Goal: Find specific page/section: Find specific page/section

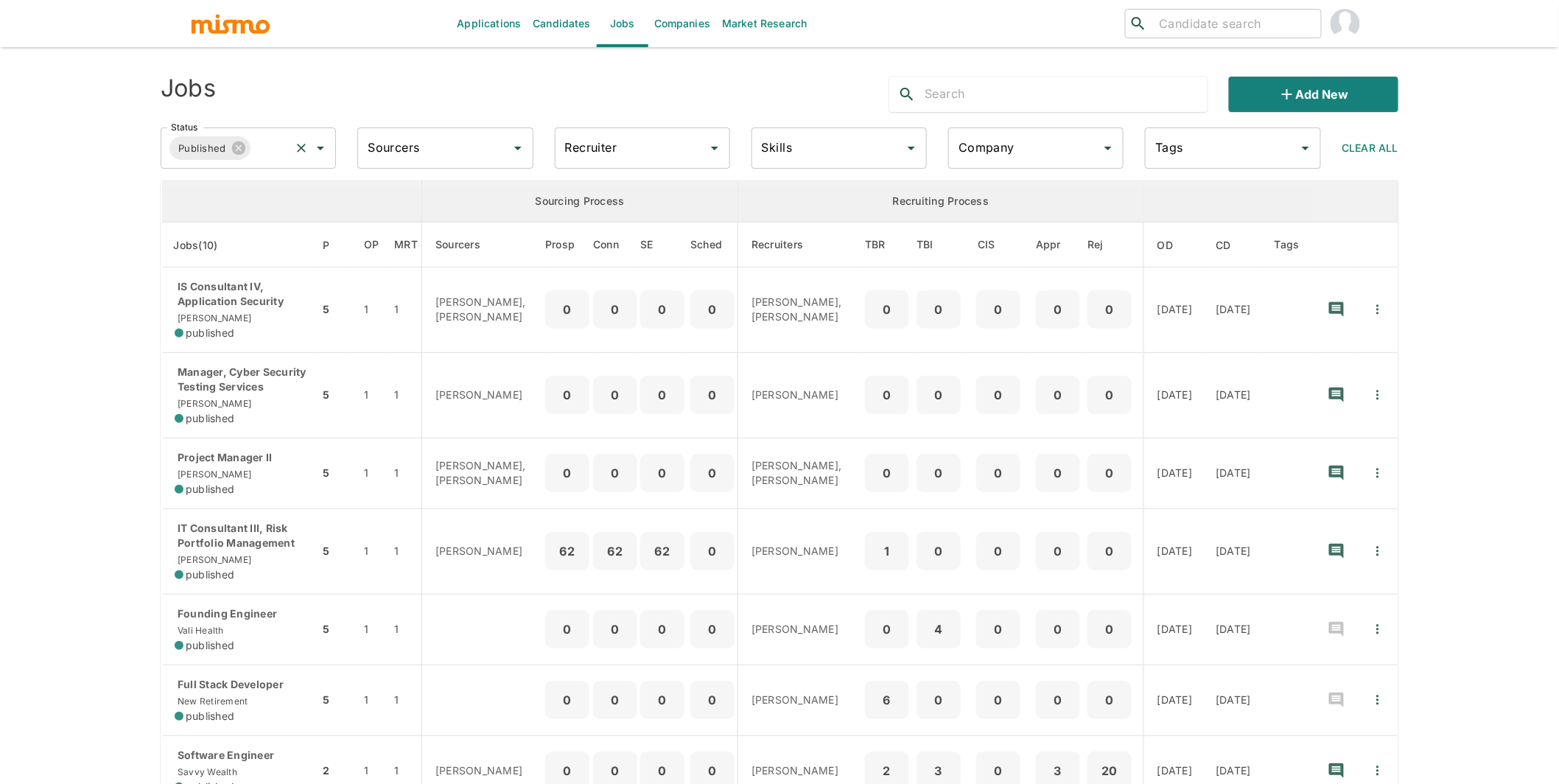
click at [274, 154] on input "Status" at bounding box center [270, 147] width 35 height 28
click at [223, 195] on li "Public" at bounding box center [249, 189] width 175 height 30
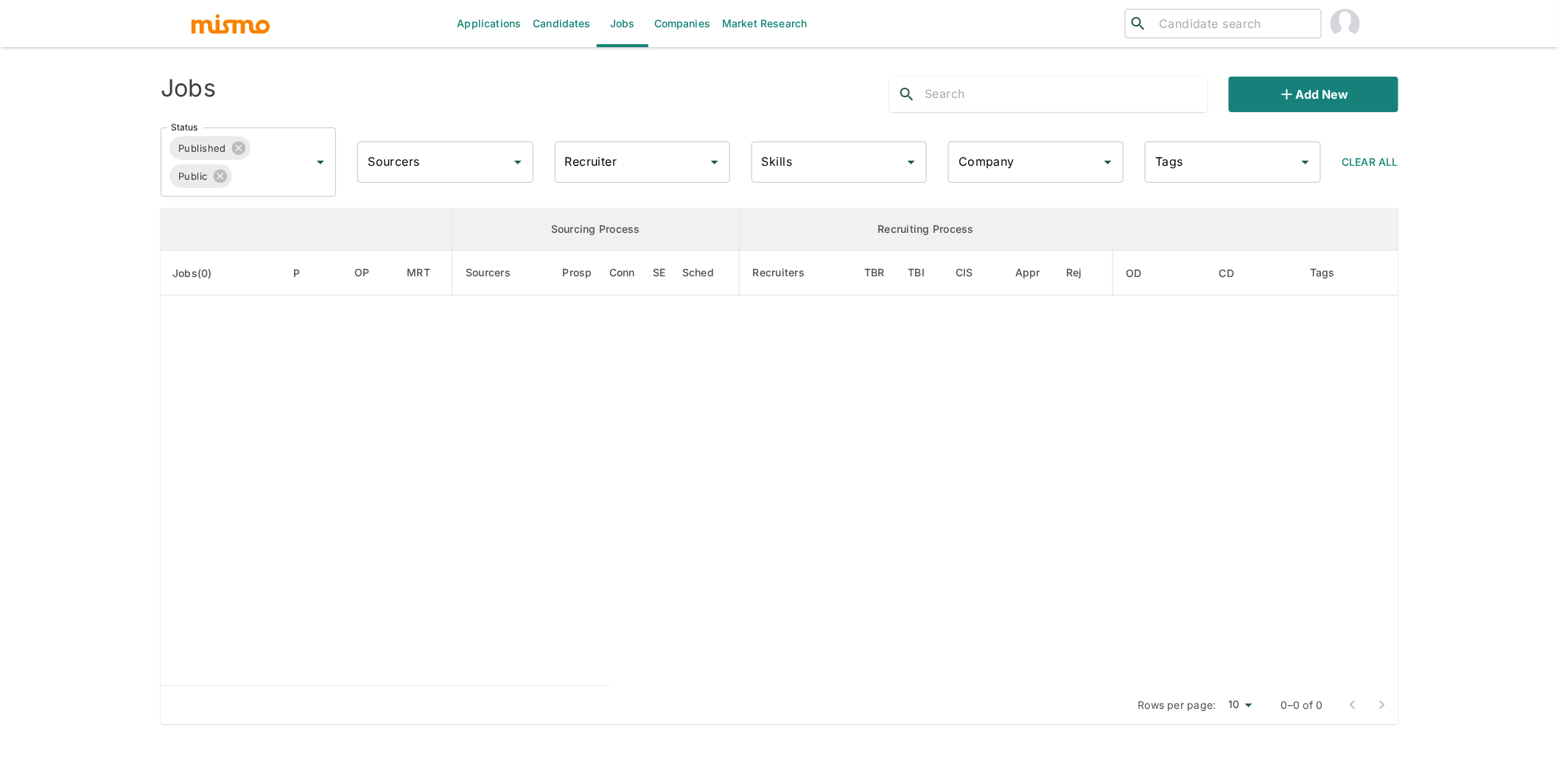
click at [635, 176] on div "Recruiter" at bounding box center [642, 163] width 175 height 42
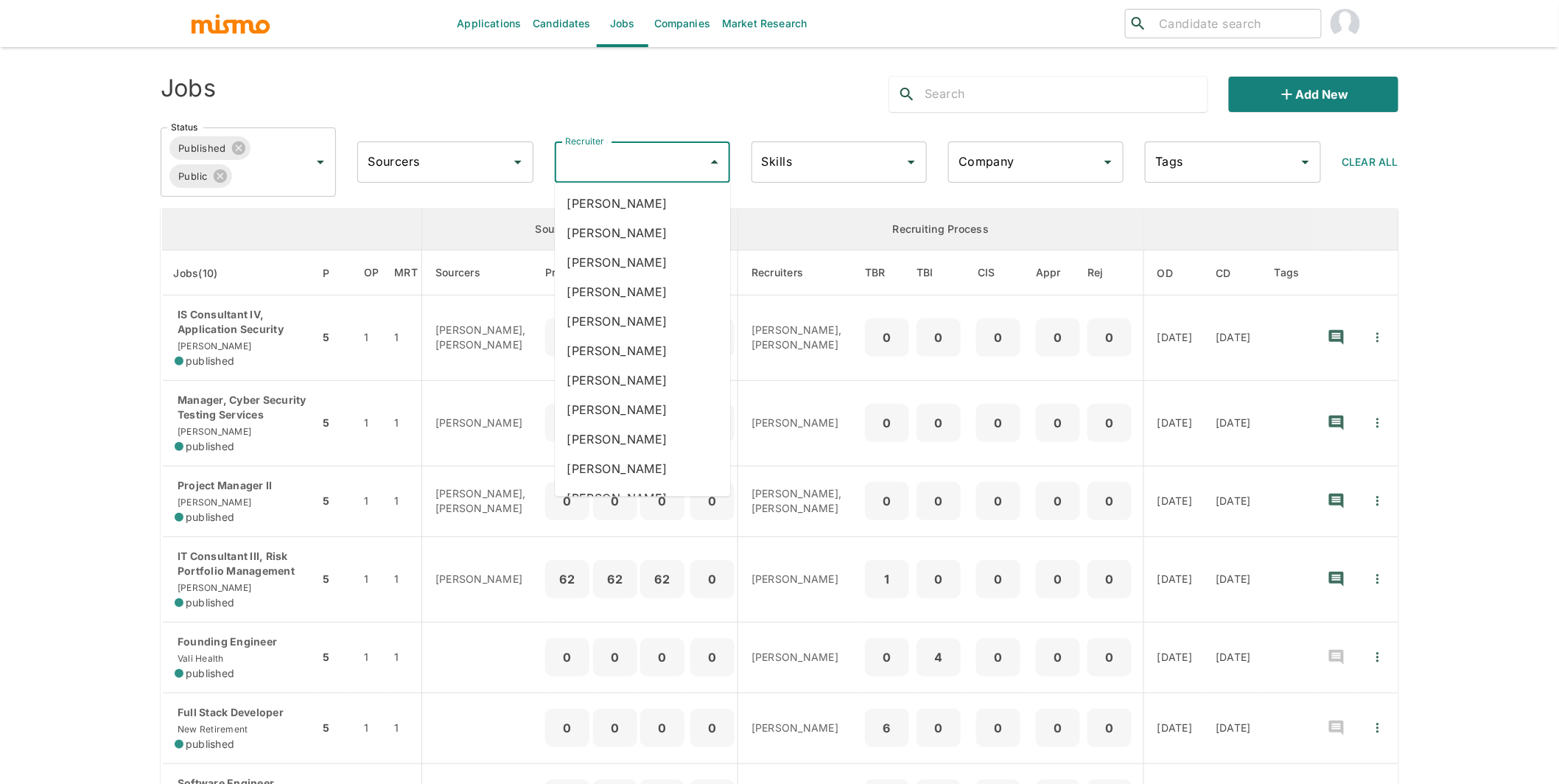
click at [637, 159] on input "Recruiter" at bounding box center [630, 162] width 140 height 28
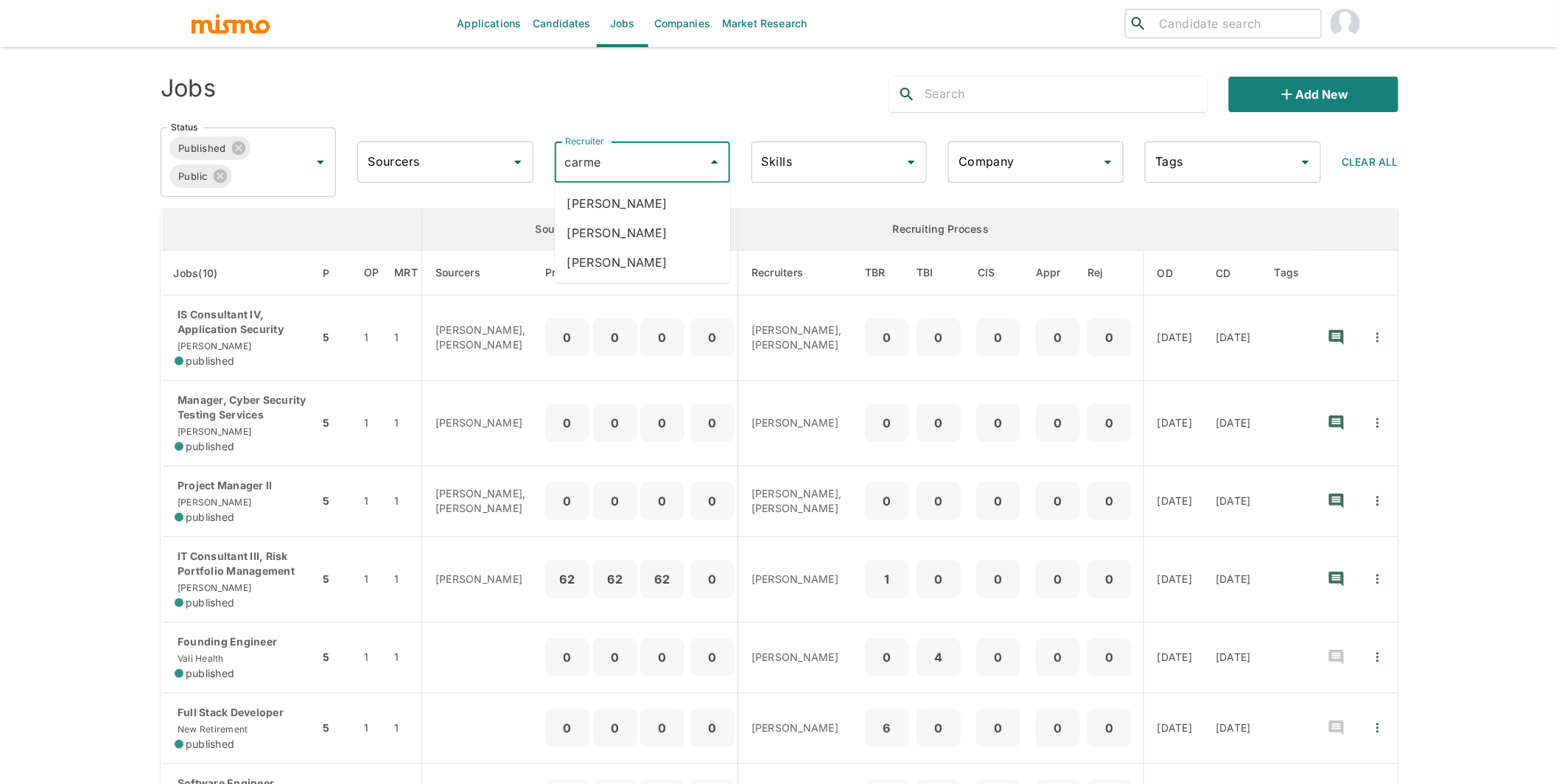
type input "[PERSON_NAME]"
click at [630, 216] on li "[PERSON_NAME]" at bounding box center [642, 203] width 175 height 30
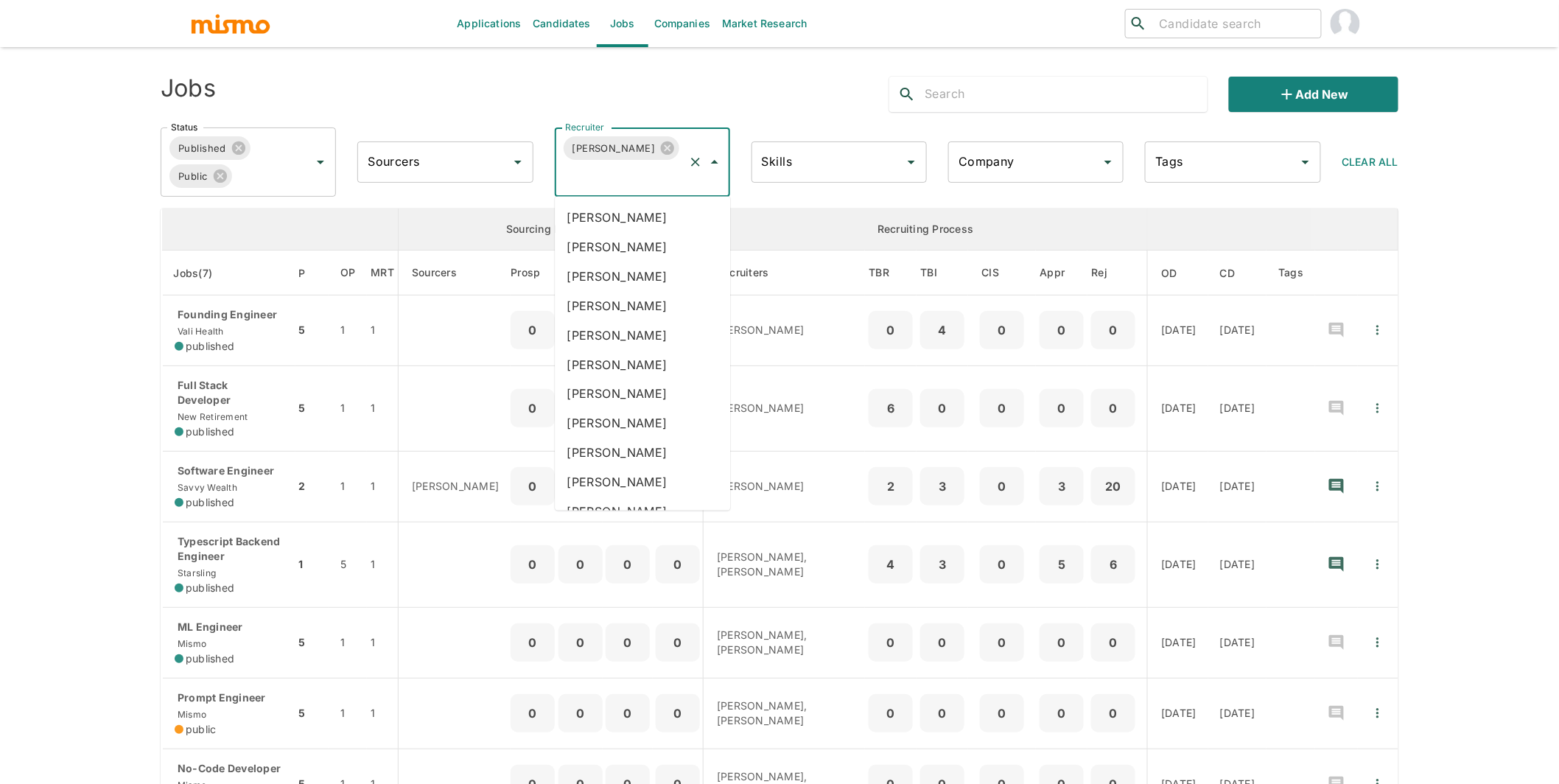
click at [636, 182] on input "Recruiter" at bounding box center [621, 175] width 121 height 28
type input "[PERSON_NAME]"
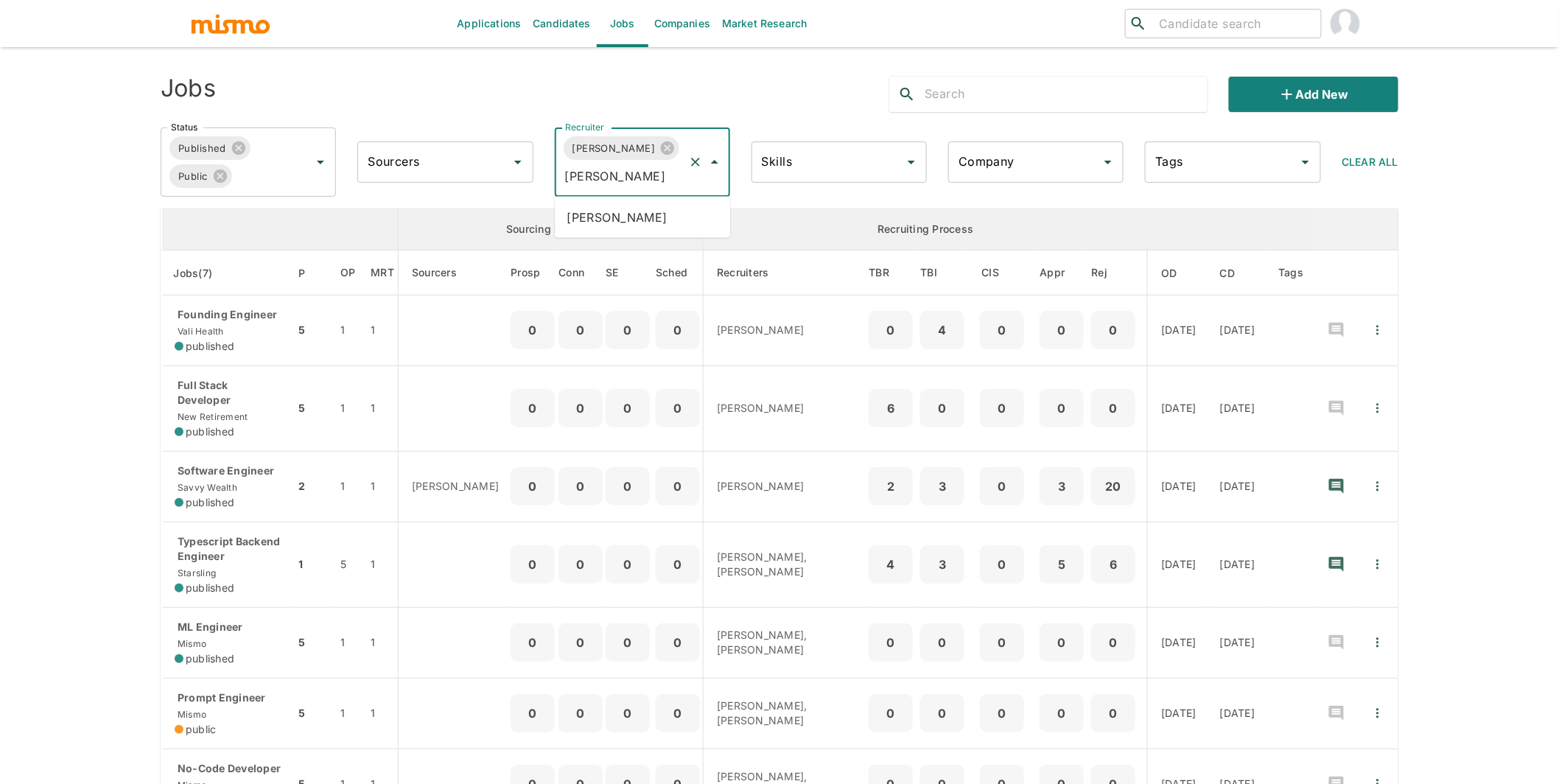
click at [632, 210] on li "[PERSON_NAME]" at bounding box center [642, 217] width 175 height 30
